Goal: Transaction & Acquisition: Book appointment/travel/reservation

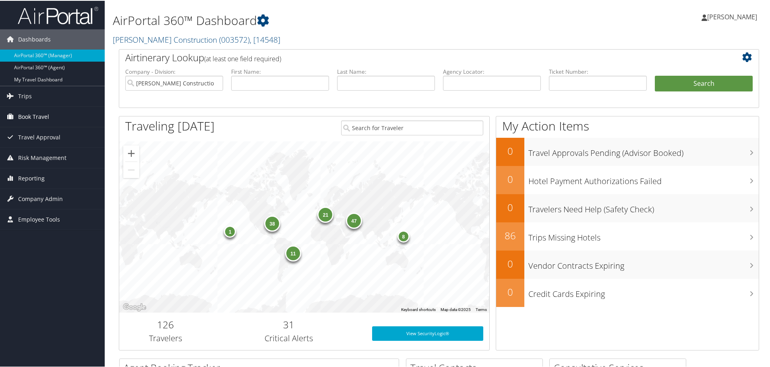
click at [41, 113] on span "Book Travel" at bounding box center [33, 116] width 31 height 20
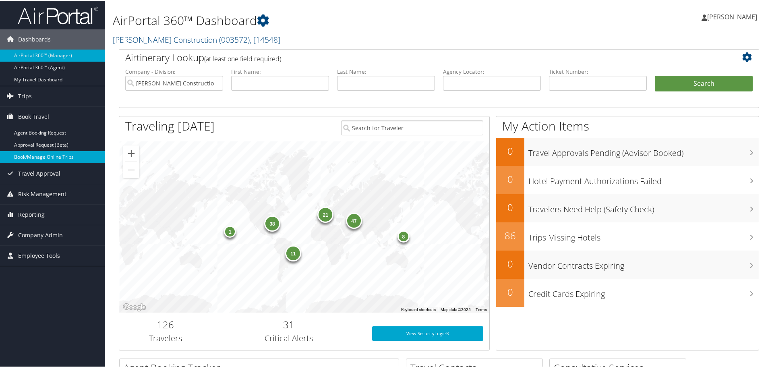
click at [42, 157] on link "Book/Manage Online Trips" at bounding box center [52, 156] width 105 height 12
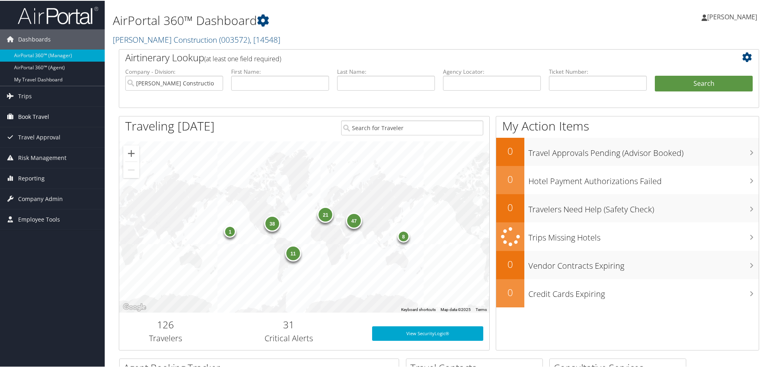
click at [41, 114] on span "Book Travel" at bounding box center [33, 116] width 31 height 20
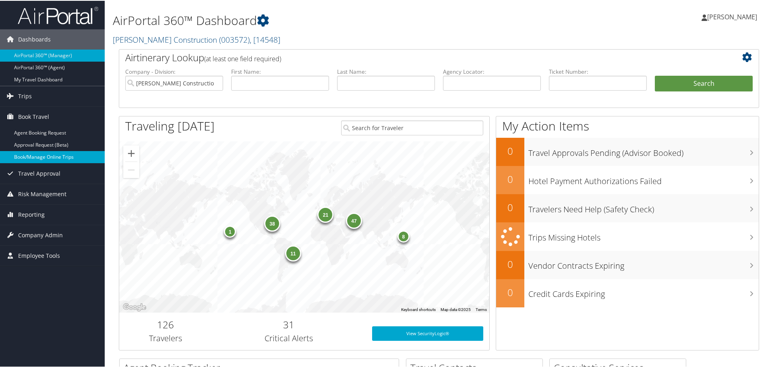
click at [43, 153] on link "Book/Manage Online Trips" at bounding box center [52, 156] width 105 height 12
